Goal: Find specific page/section: Find specific page/section

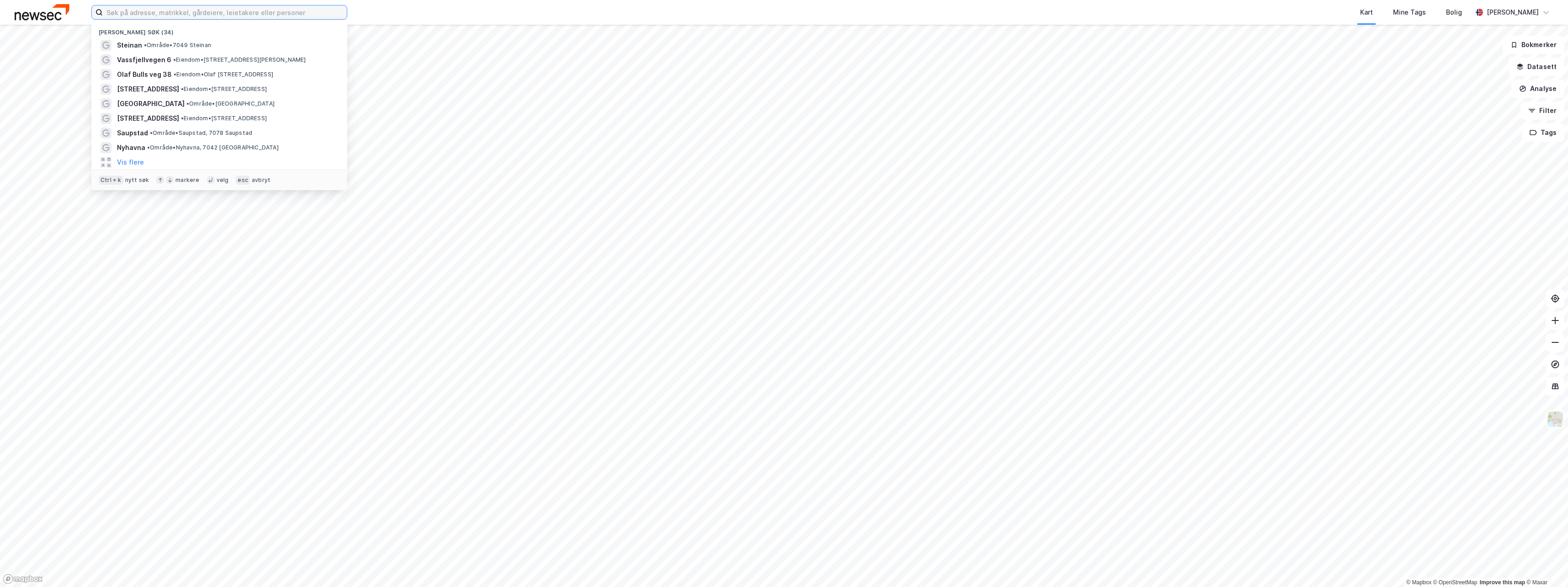
click at [174, 15] on input at bounding box center [224, 12] width 244 height 13
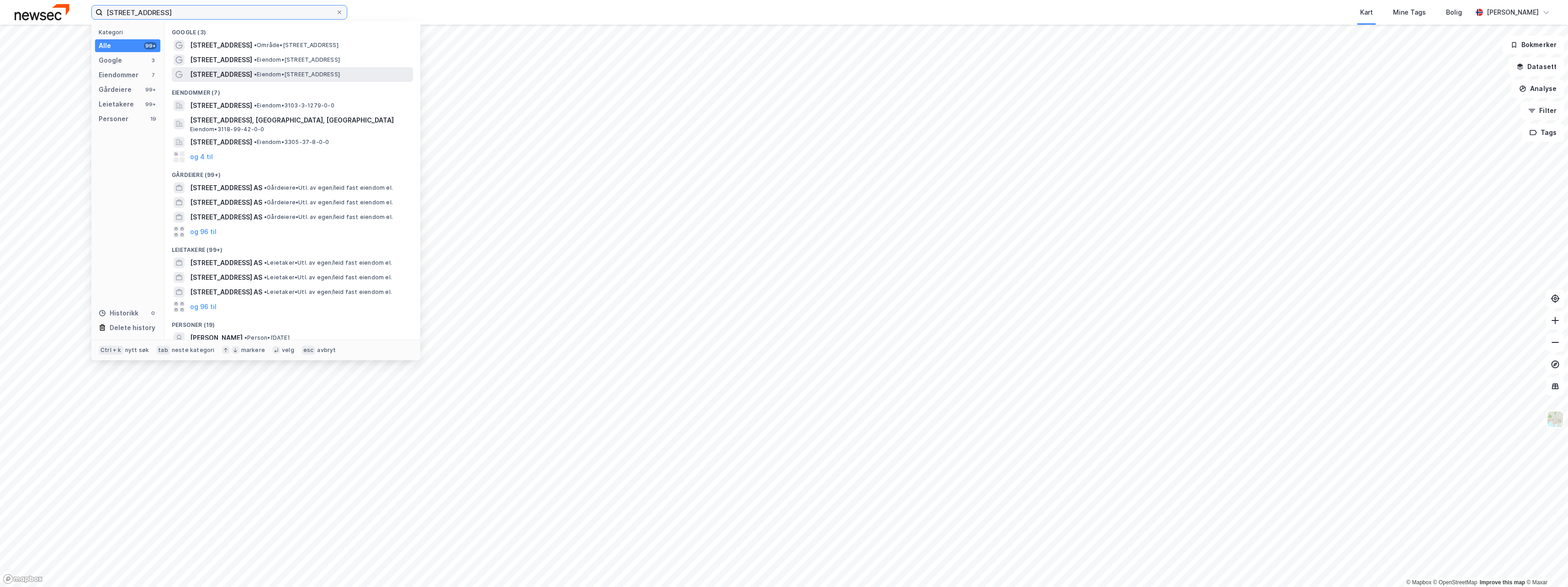
type input "[STREET_ADDRESS]"
click at [270, 71] on span "• Eiendom • [STREET_ADDRESS]" at bounding box center [297, 75] width 86 height 7
